Goal: Information Seeking & Learning: Understand process/instructions

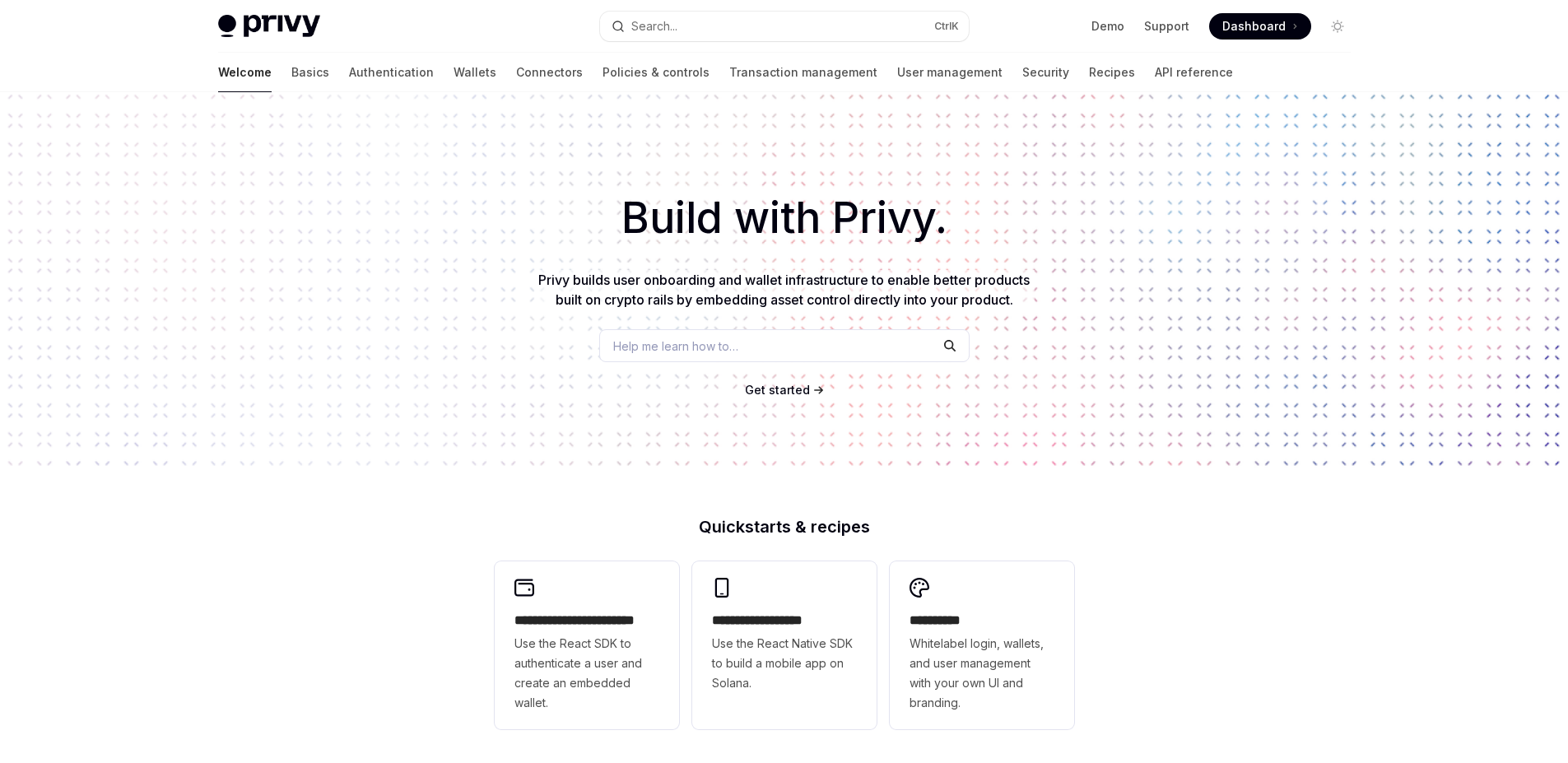
click at [798, 390] on span "Get started" at bounding box center [777, 390] width 65 height 14
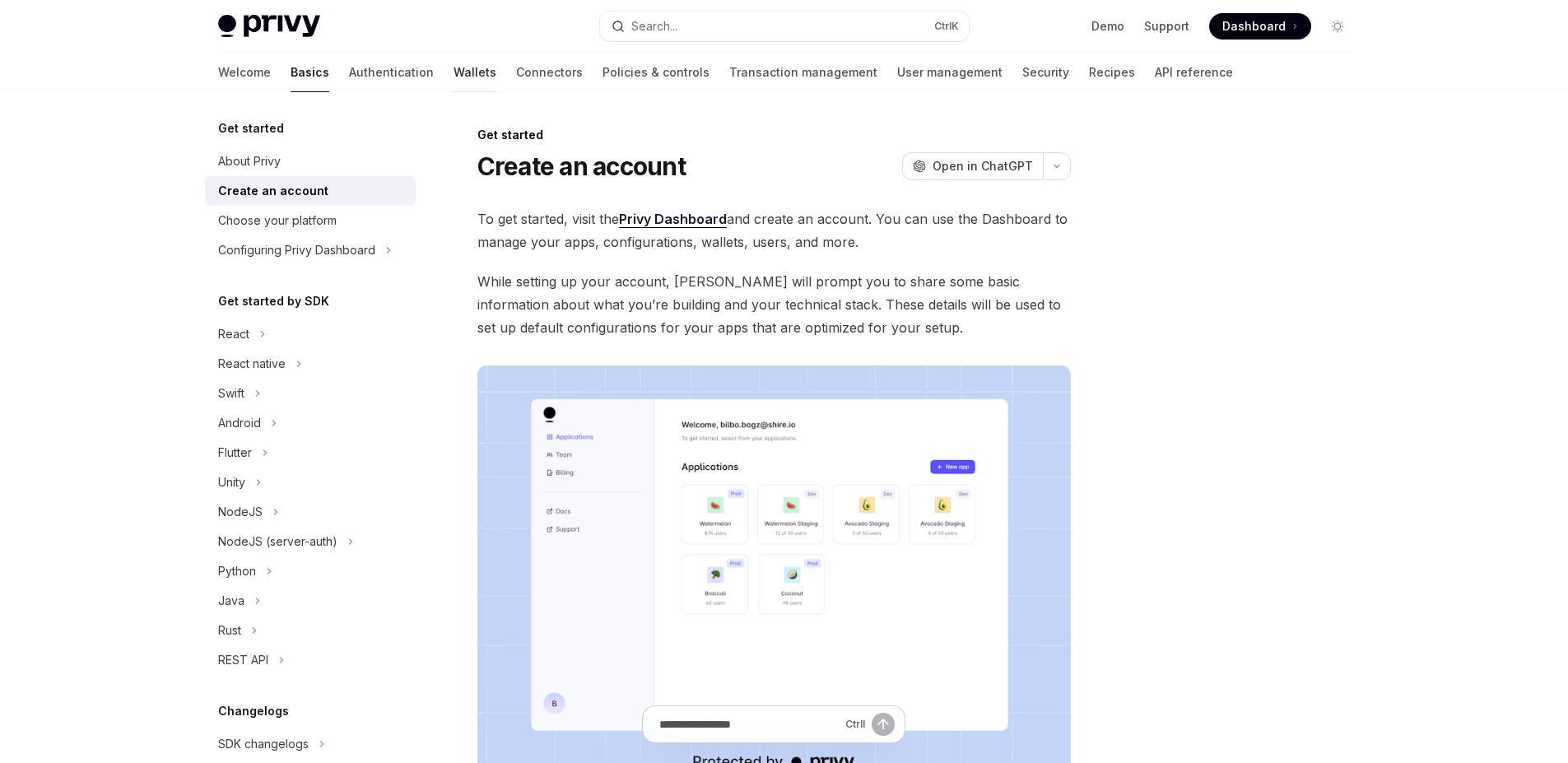
click at [453, 71] on link "Wallets" at bounding box center [474, 72] width 43 height 40
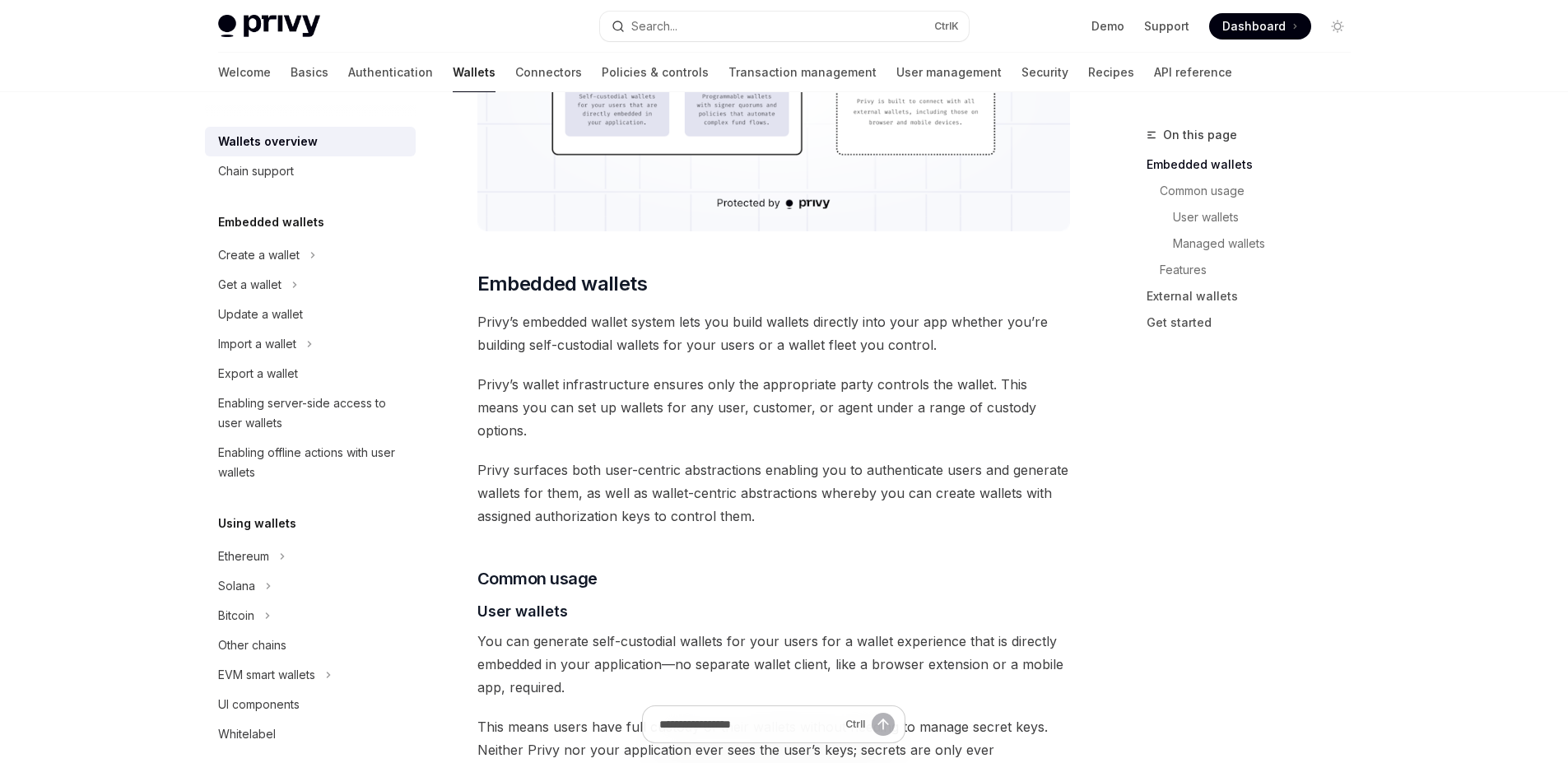
scroll to position [627, 0]
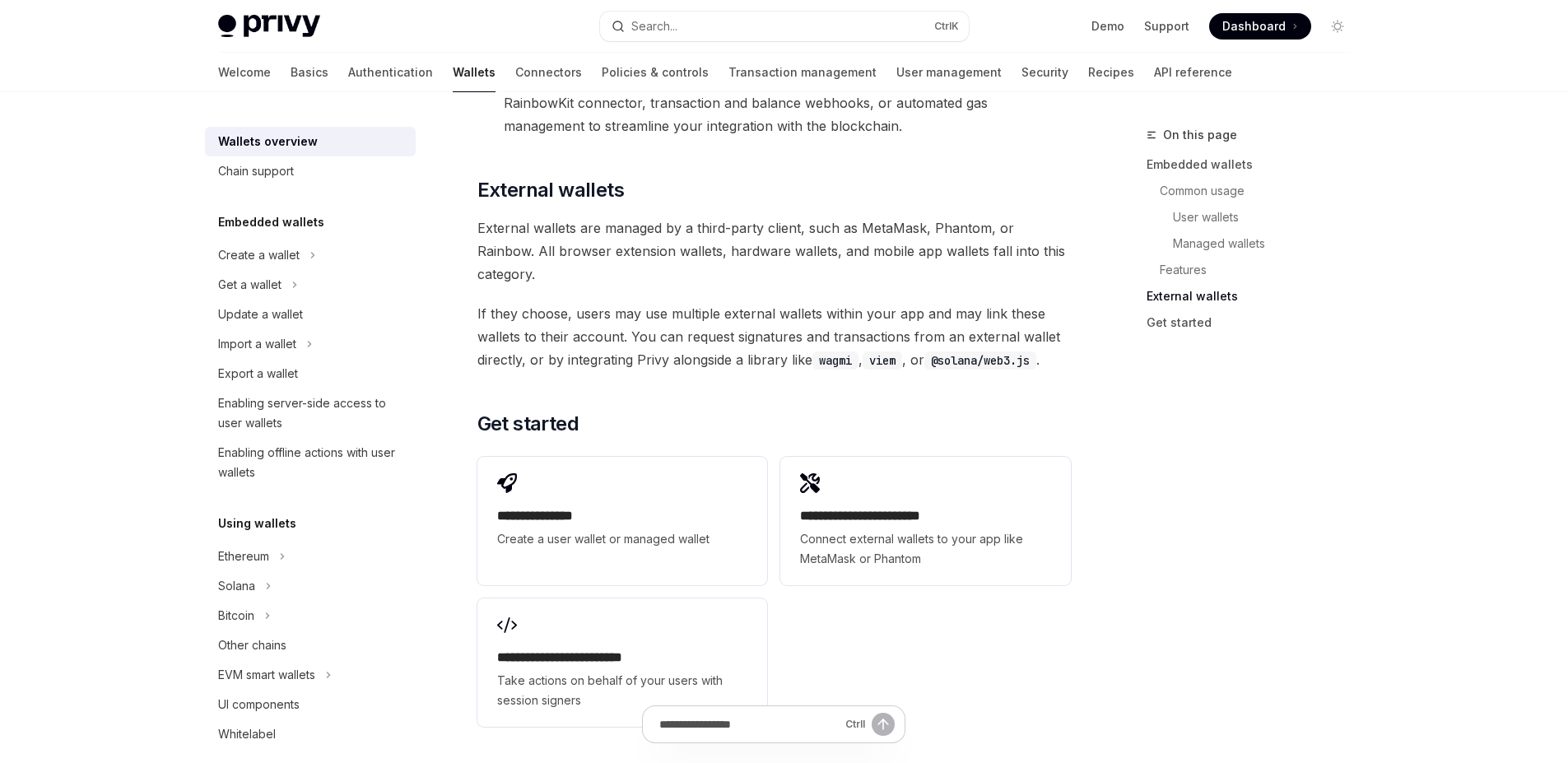
scroll to position [2393, 0]
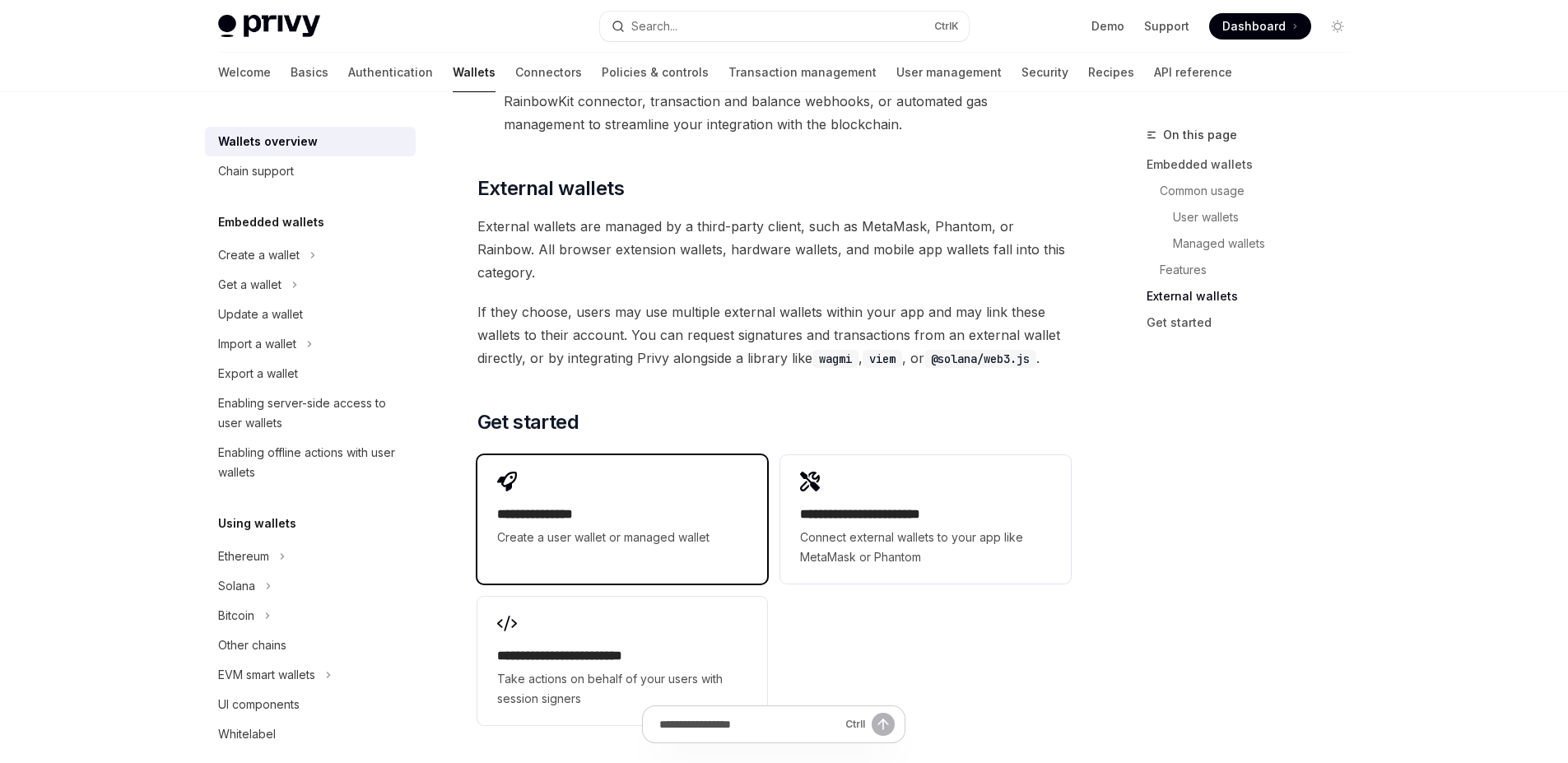
click at [561, 504] on h2 "**********" at bounding box center [622, 514] width 250 height 19
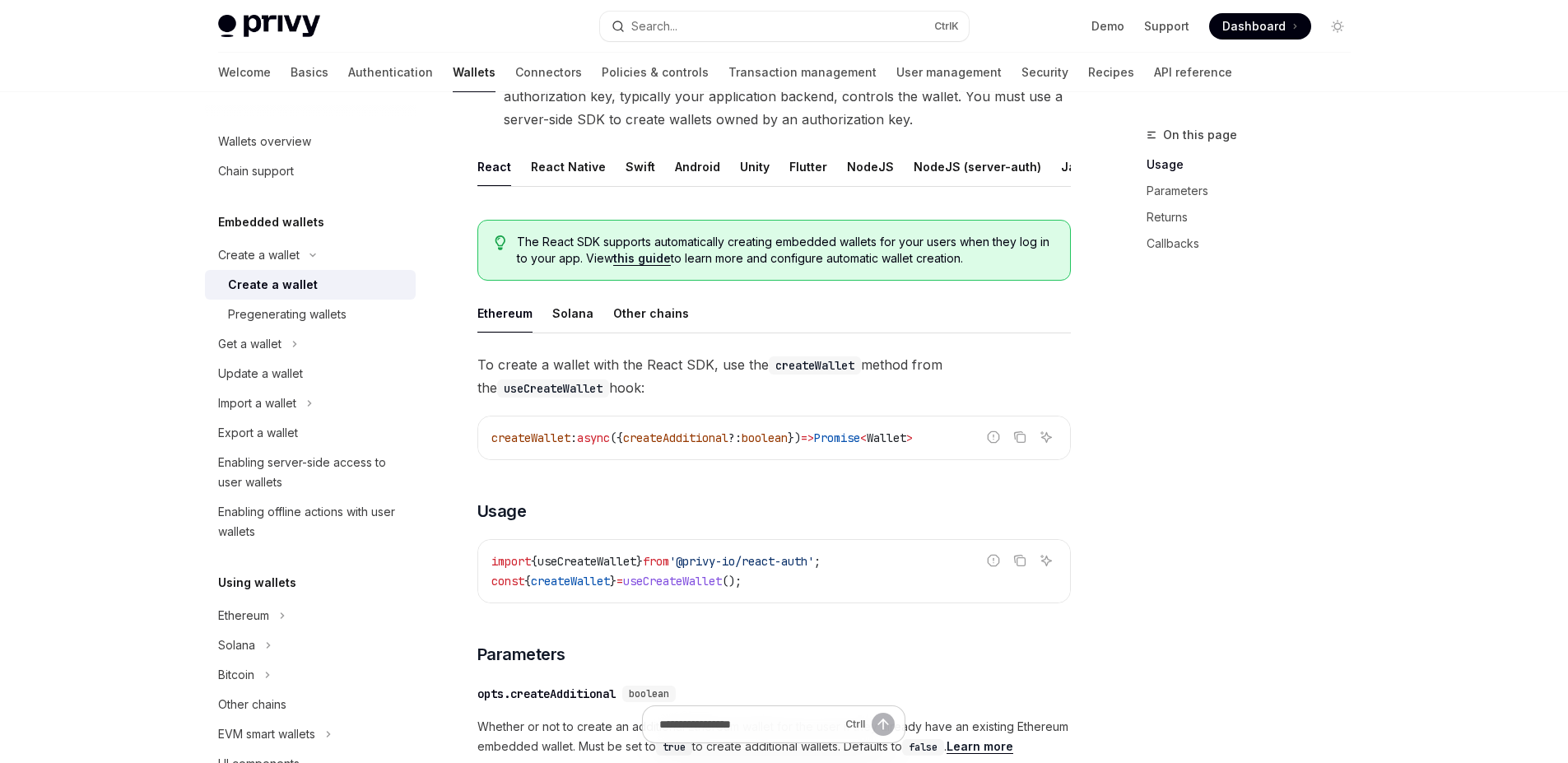
scroll to position [282, 0]
click at [802, 172] on div "Flutter" at bounding box center [808, 168] width 38 height 39
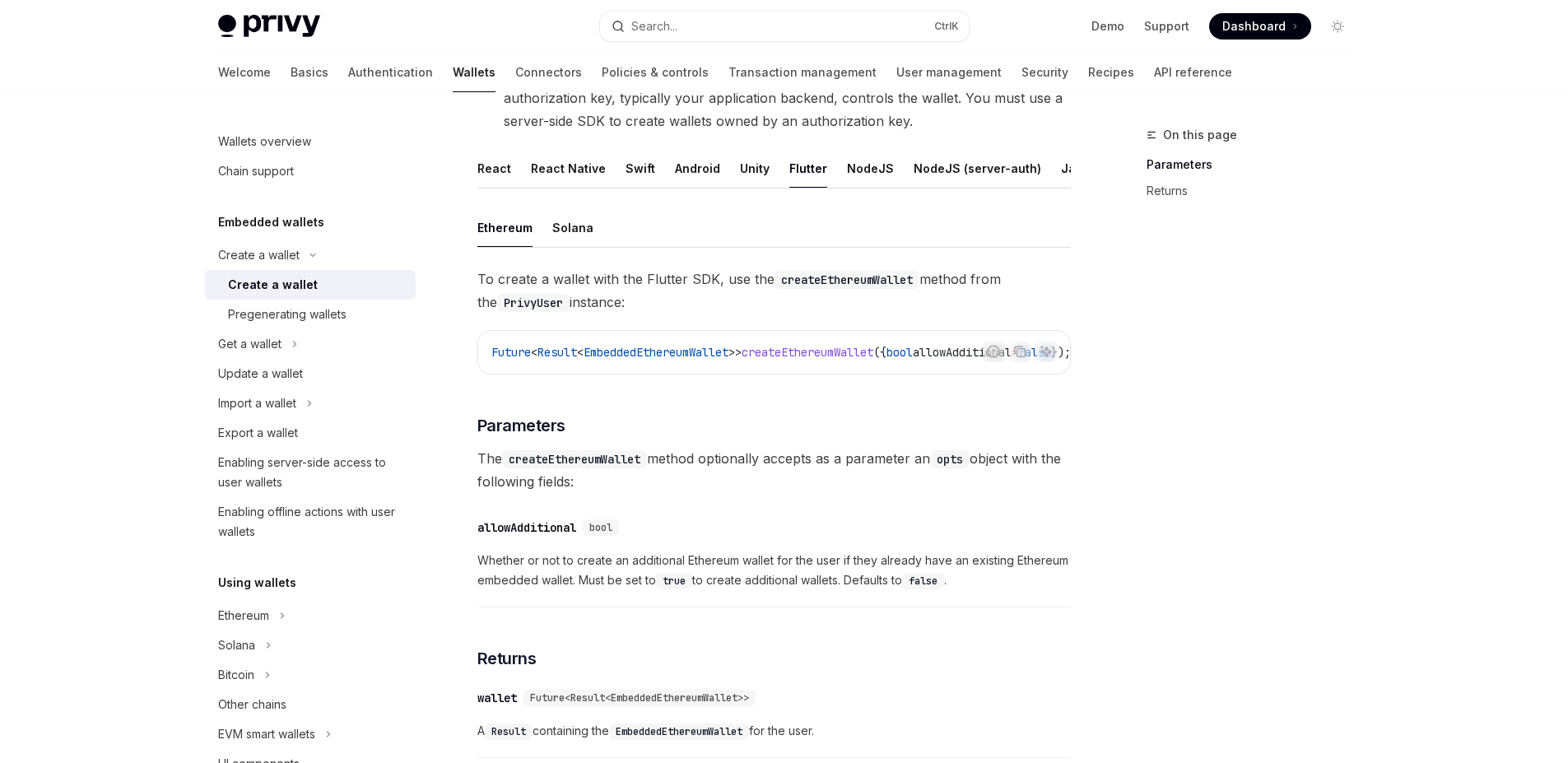
scroll to position [570, 0]
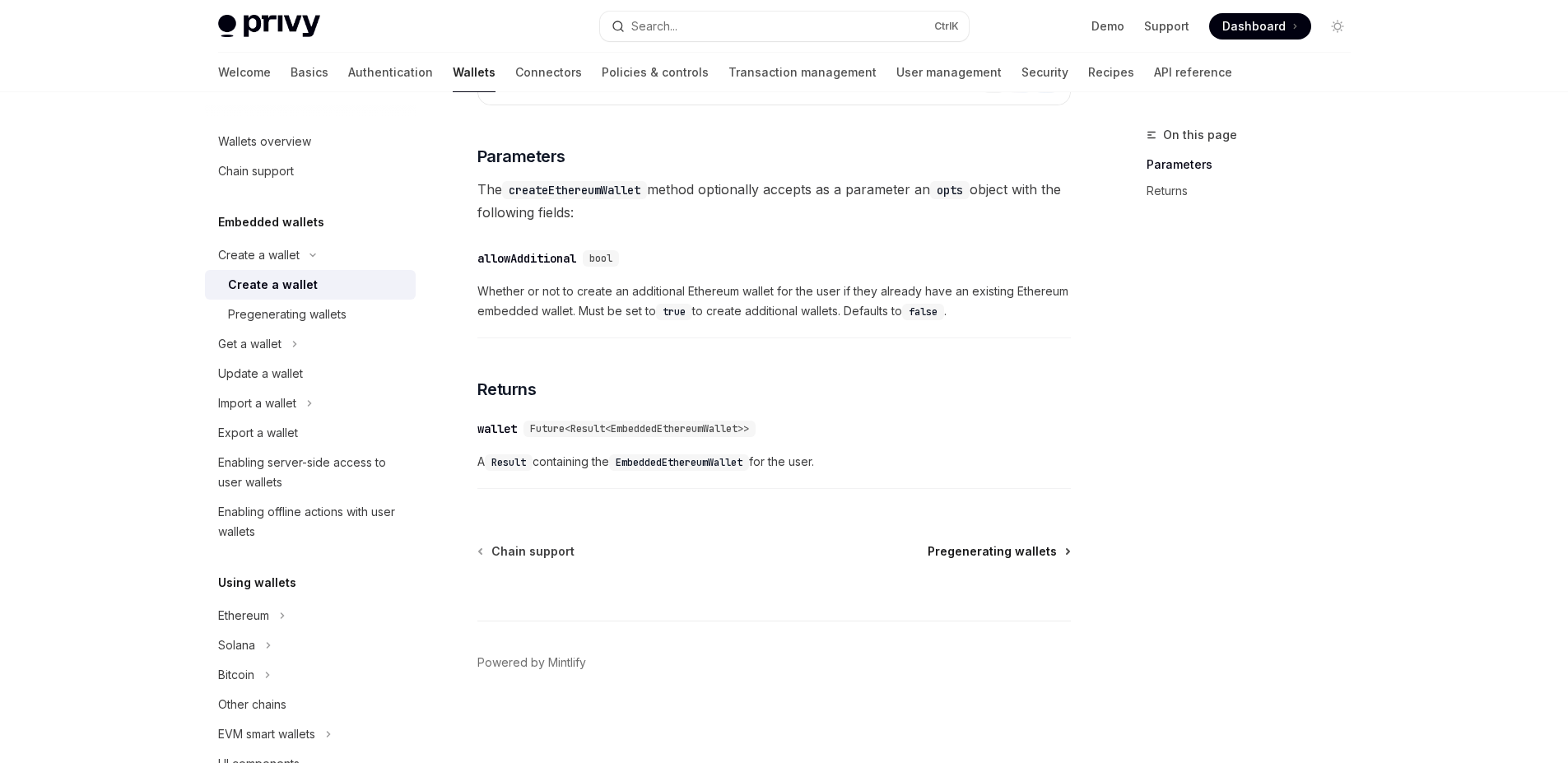
click at [958, 550] on span "Pregenerating wallets" at bounding box center [992, 551] width 129 height 17
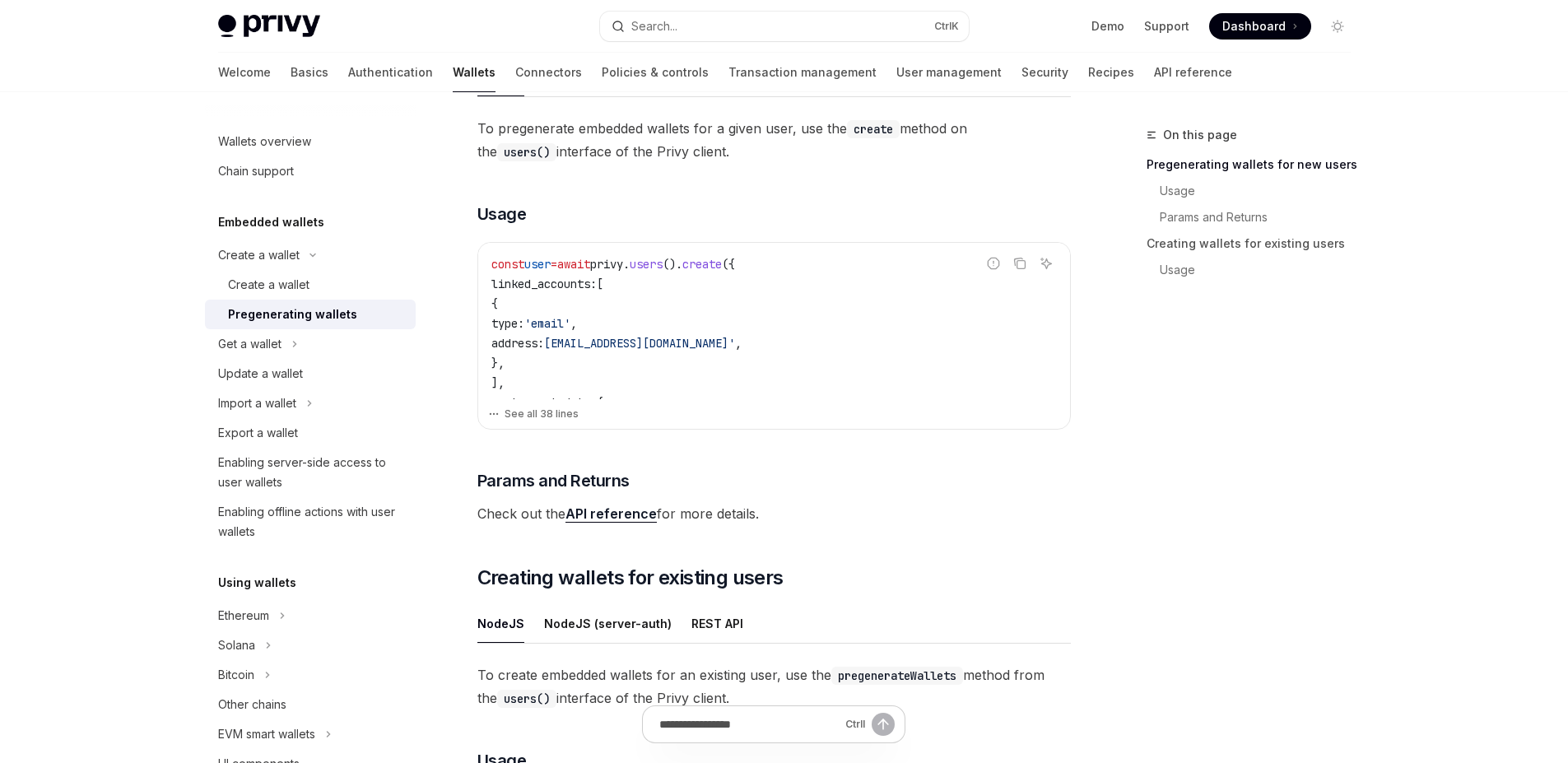
scroll to position [972, 0]
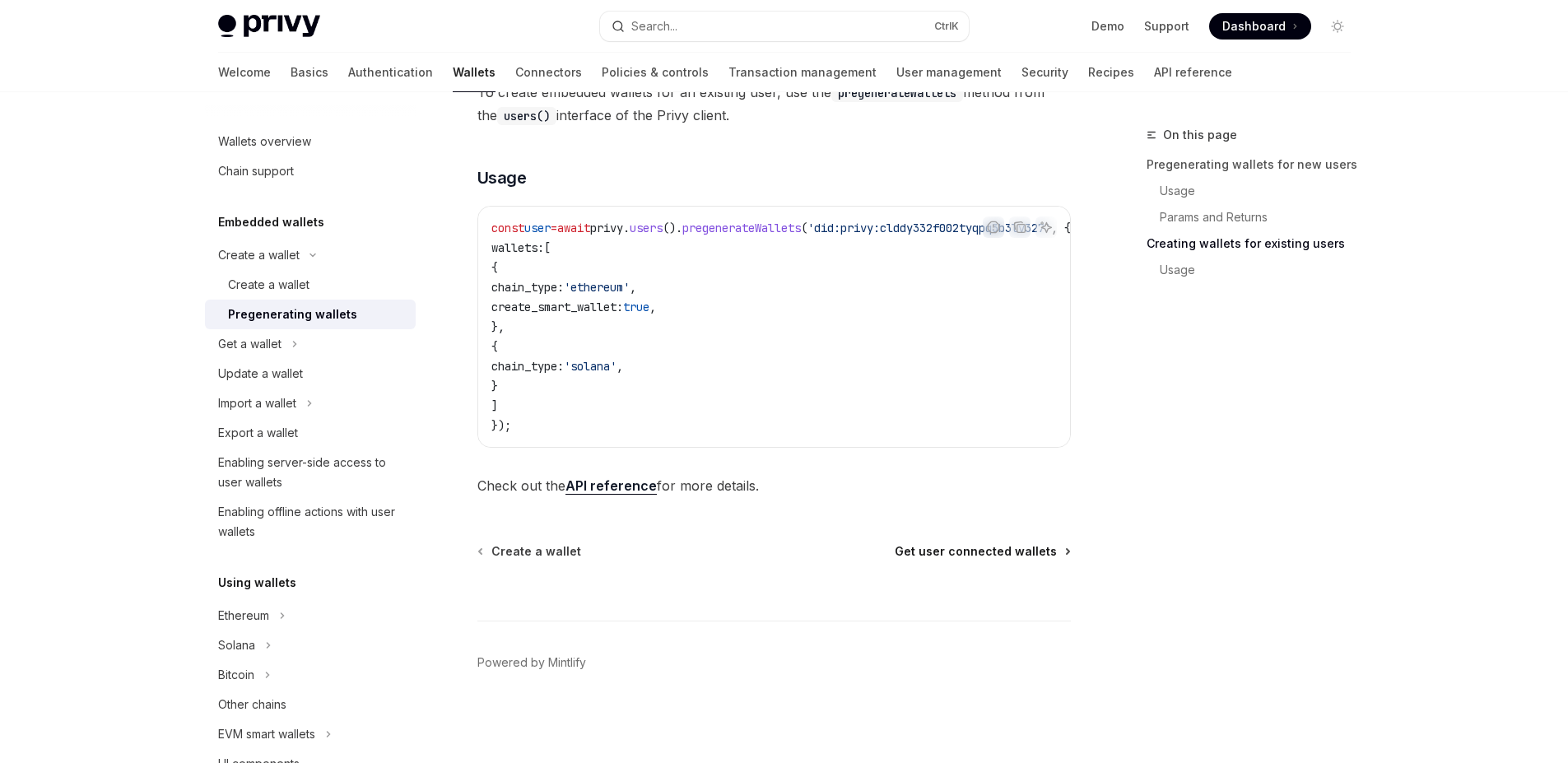
click at [991, 554] on span "Get user connected wallets" at bounding box center [976, 551] width 162 height 17
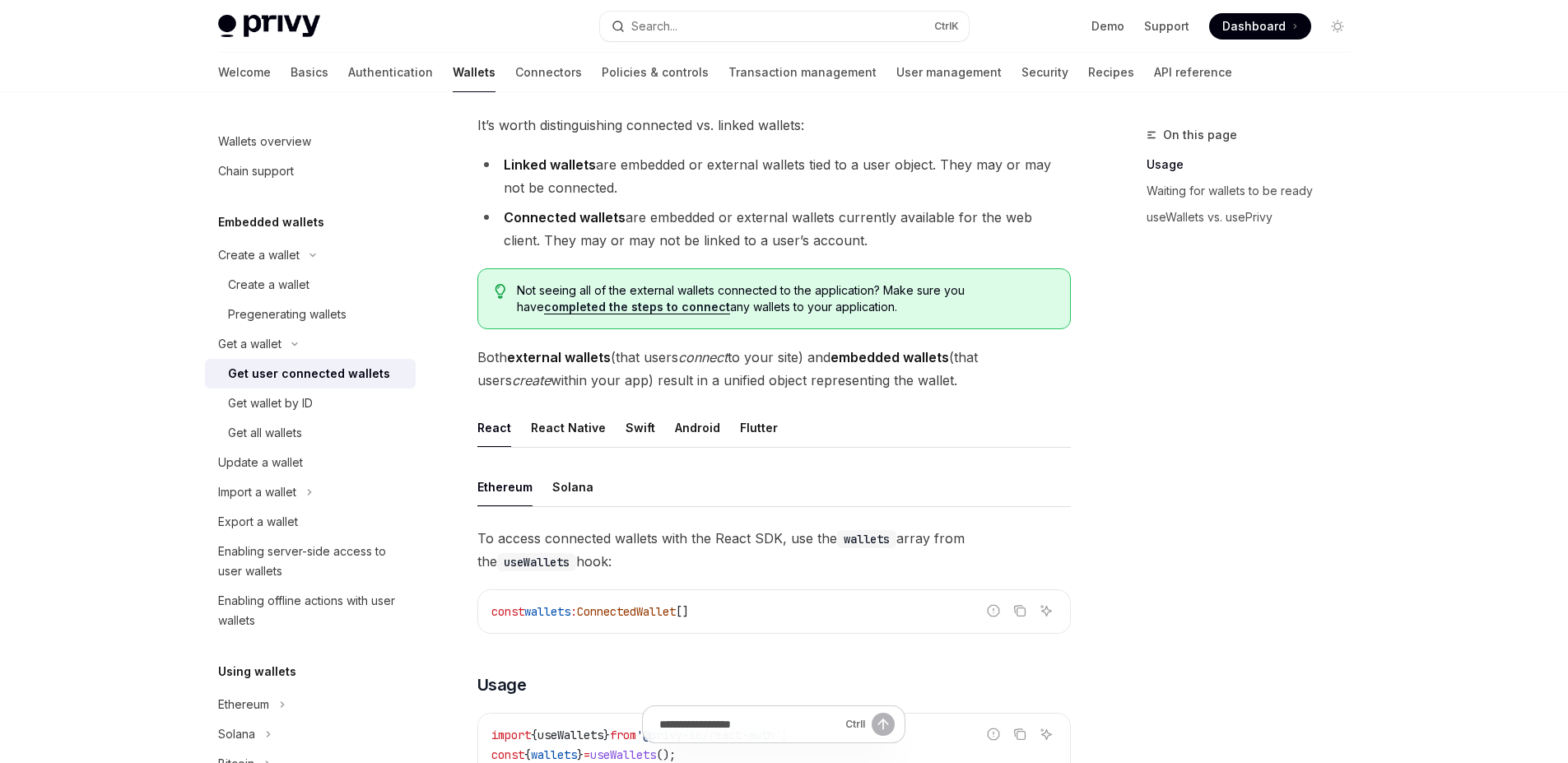
scroll to position [202, 0]
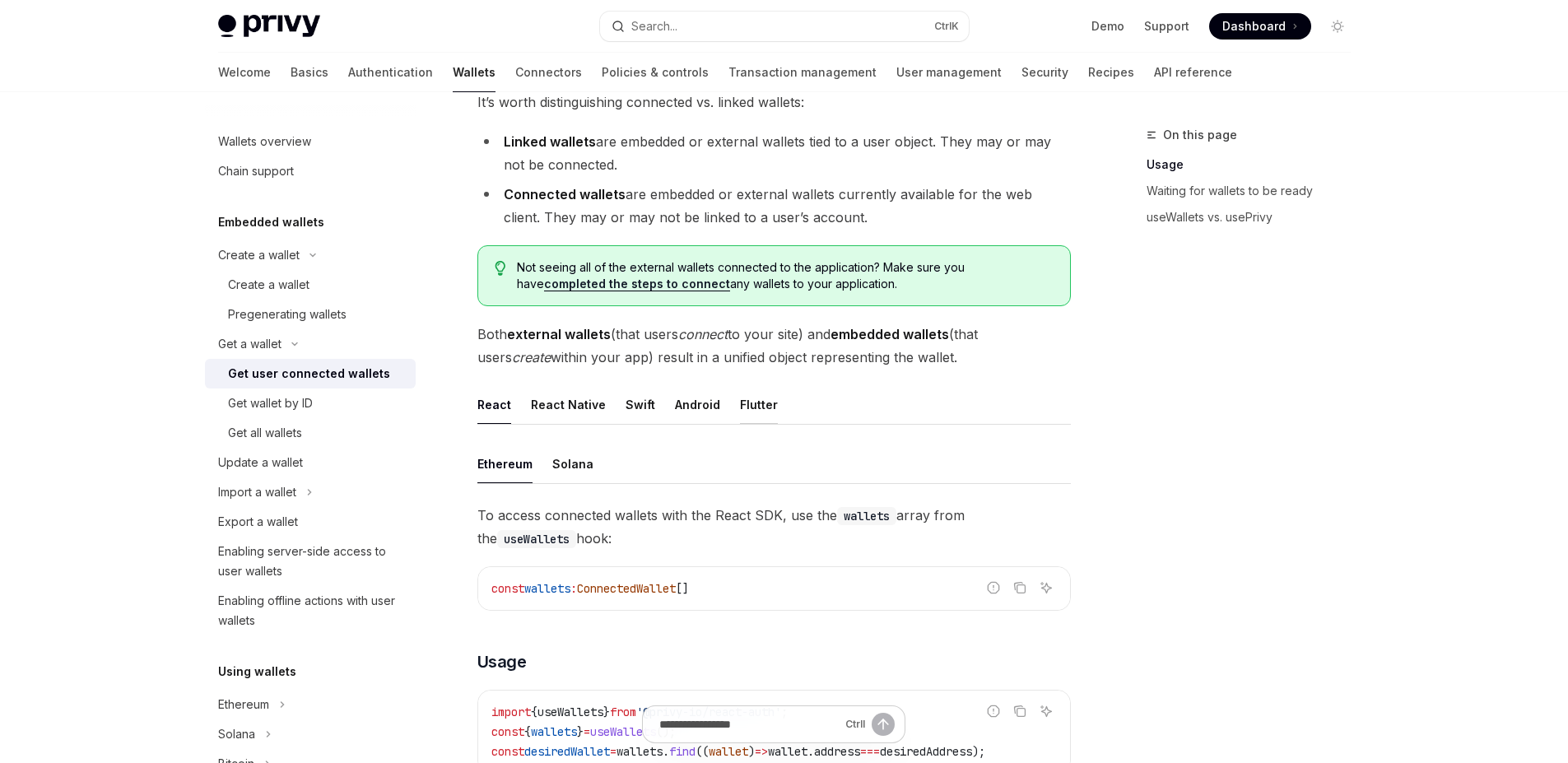
click at [740, 397] on div "Flutter" at bounding box center [758, 405] width 38 height 39
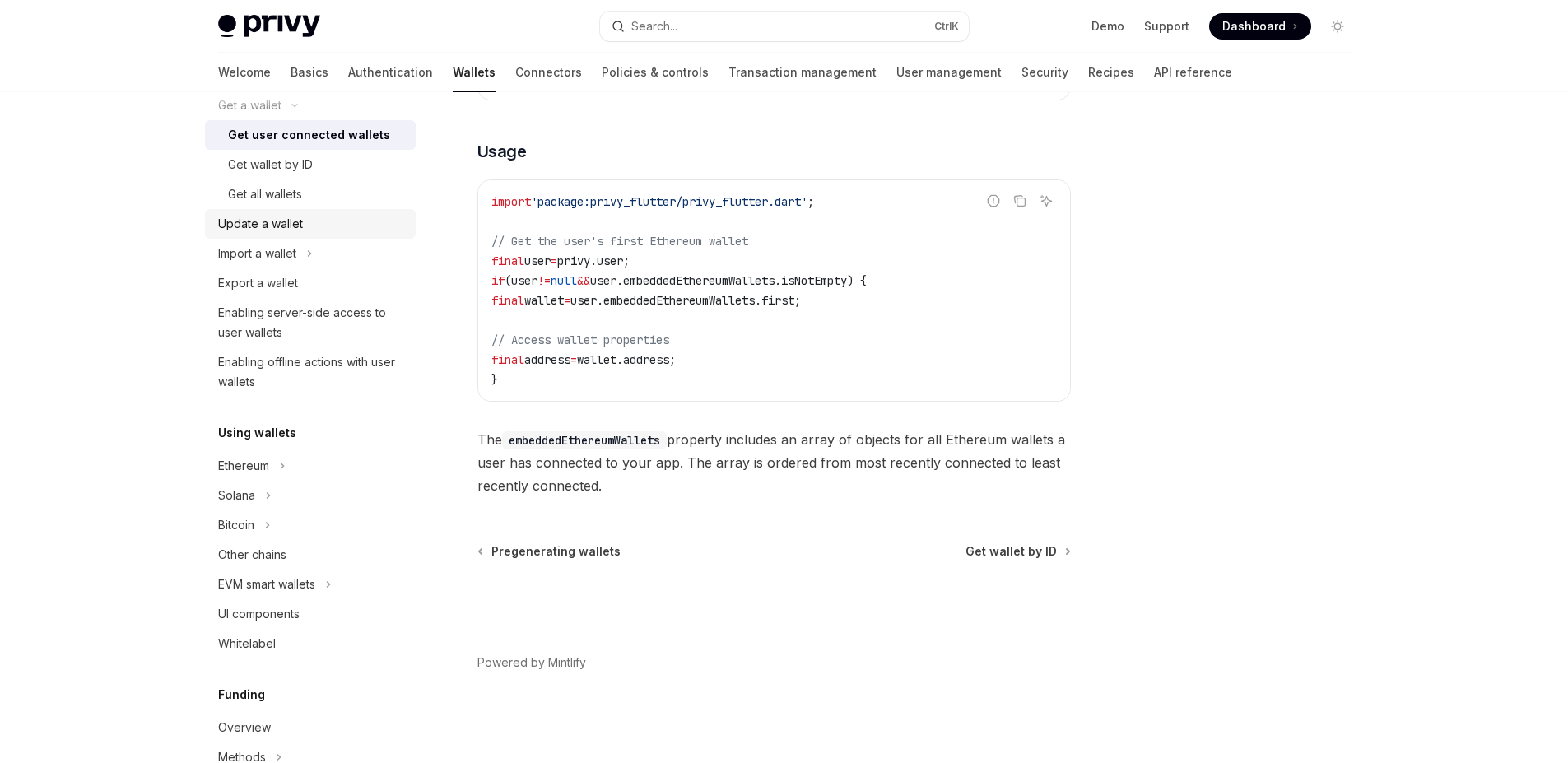
scroll to position [240, 0]
click at [300, 312] on div "Enabling server-side access to user wallets" at bounding box center [311, 320] width 187 height 40
type textarea "*"
